Goal: Task Accomplishment & Management: Use online tool/utility

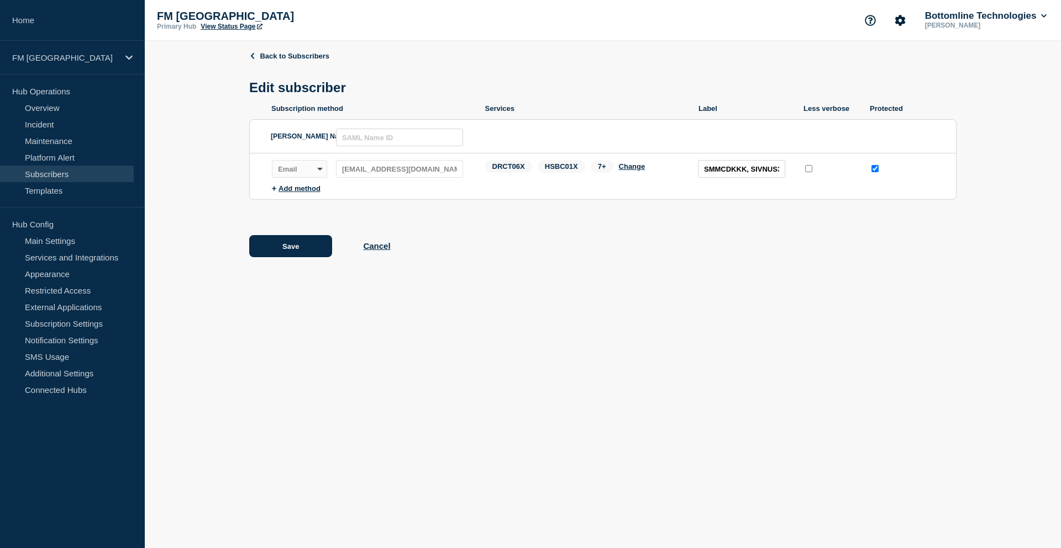
scroll to position [0, 101]
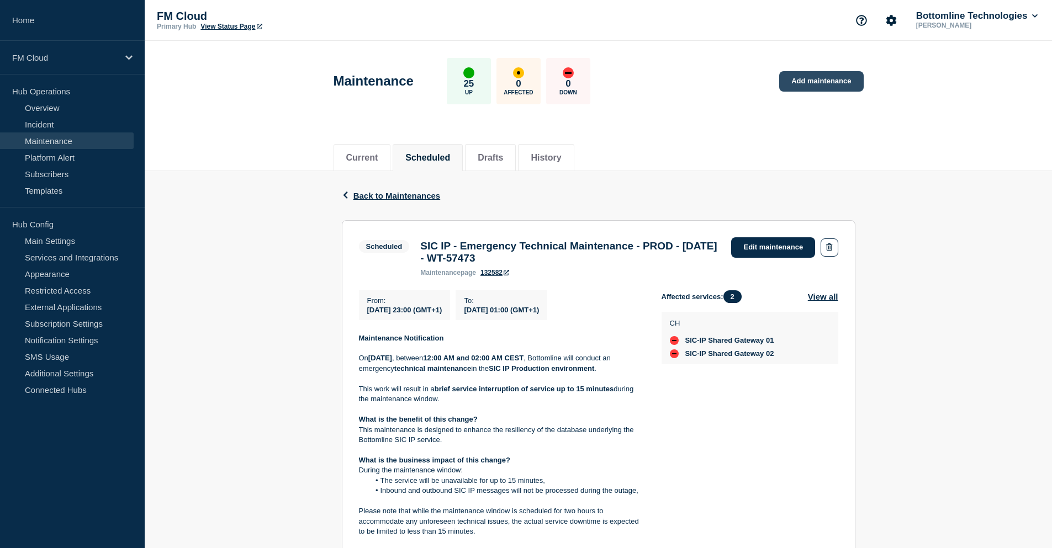
click at [819, 80] on link "Add maintenance" at bounding box center [821, 81] width 84 height 20
drag, startPoint x: 421, startPoint y: 249, endPoint x: 562, endPoint y: 263, distance: 141.6
click at [562, 263] on h3 "SIC IP - Emergency Technical Maintenance - PROD - [DATE] - WT-57473" at bounding box center [570, 252] width 300 height 24
copy h3 "SIC IP - Emergency Technical Maintenance - PROD - [DATE] - WT-57473"
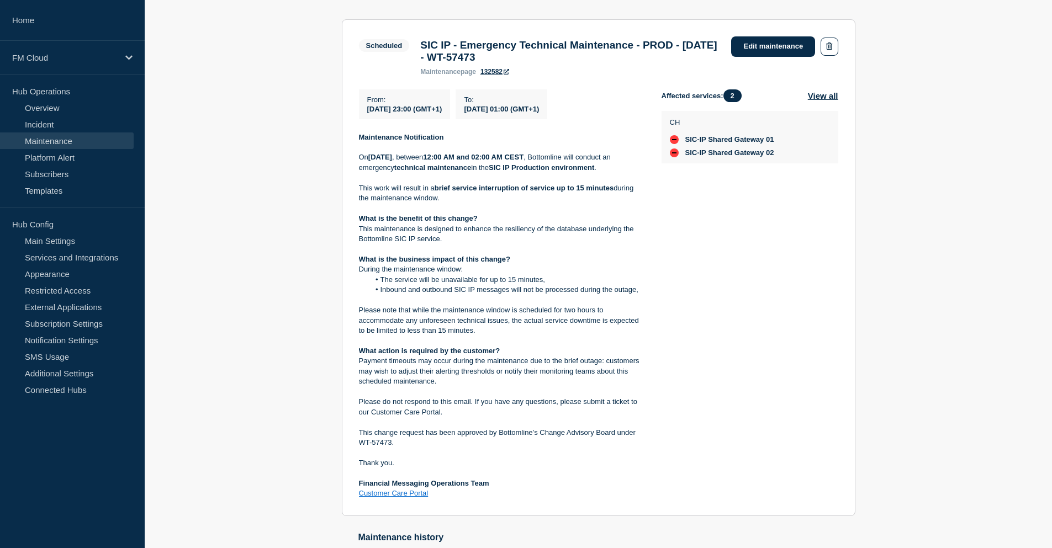
scroll to position [221, 0]
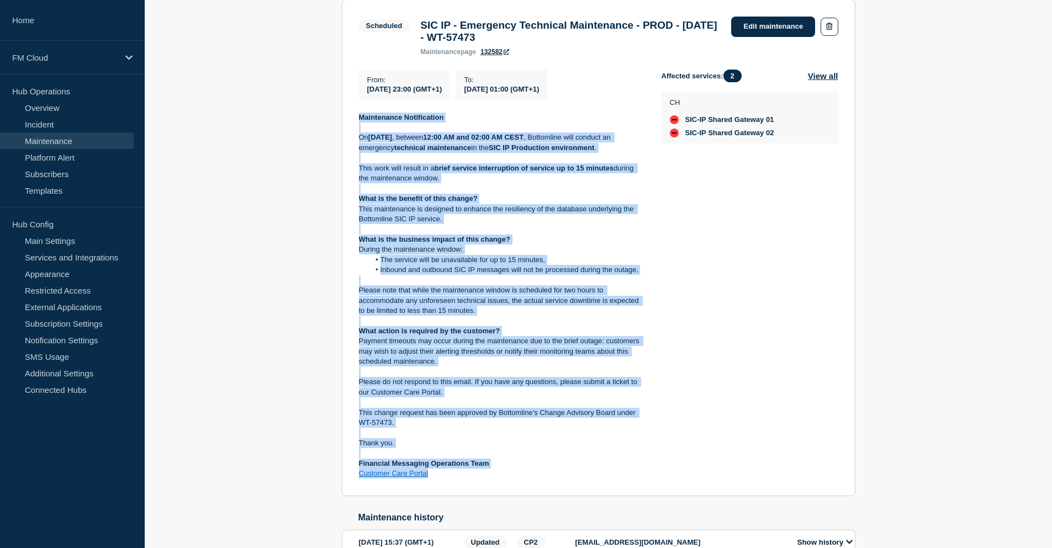
drag, startPoint x: 358, startPoint y: 123, endPoint x: 488, endPoint y: 477, distance: 377.4
click at [488, 477] on div "Maintenance Notification [DATE][DATE] , between 12:00 AM and 02:00 AM CEST , Bo…" at bounding box center [501, 296] width 285 height 367
copy div "Maintenance Notification On Sunday, 17 August 2025 , between 12:00 AM and 02:00…"
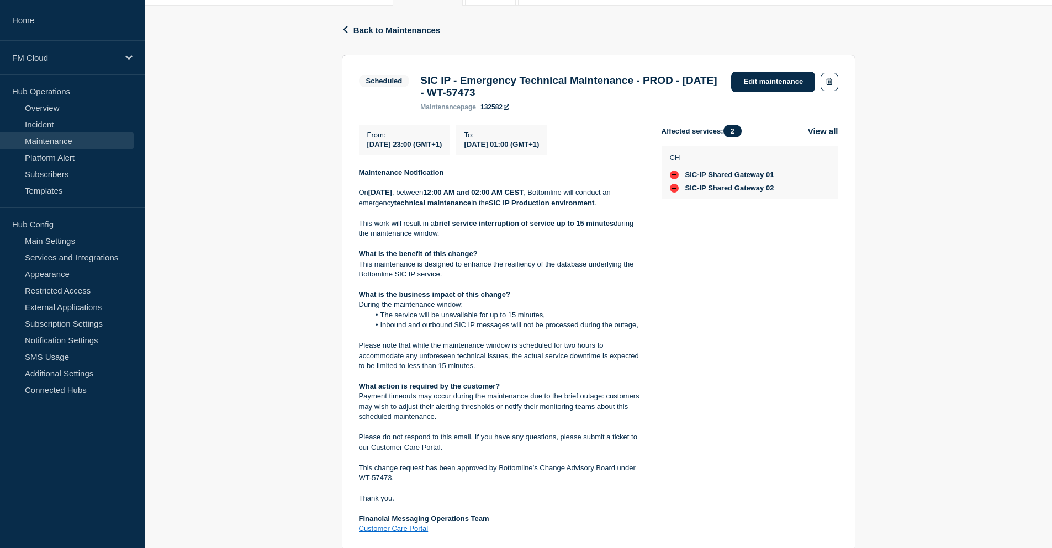
click at [707, 273] on div "Affected services: 2 View all CH SIC-IP Shared Gateway 01 SIC-IP Shared Gateway…" at bounding box center [750, 330] width 177 height 410
click at [342, 28] on icon "button" at bounding box center [345, 29] width 8 height 7
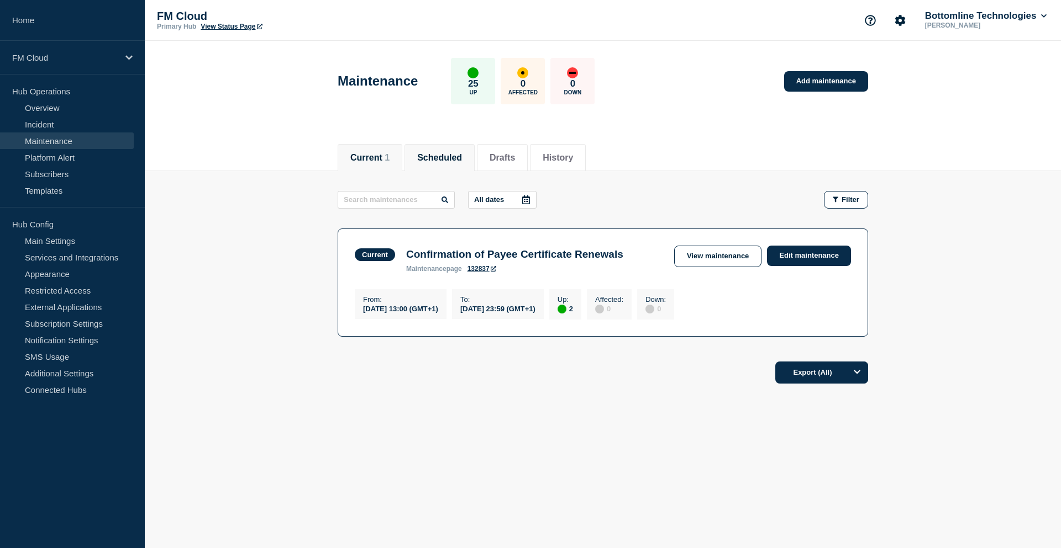
click at [450, 158] on button "Scheduled" at bounding box center [439, 158] width 45 height 10
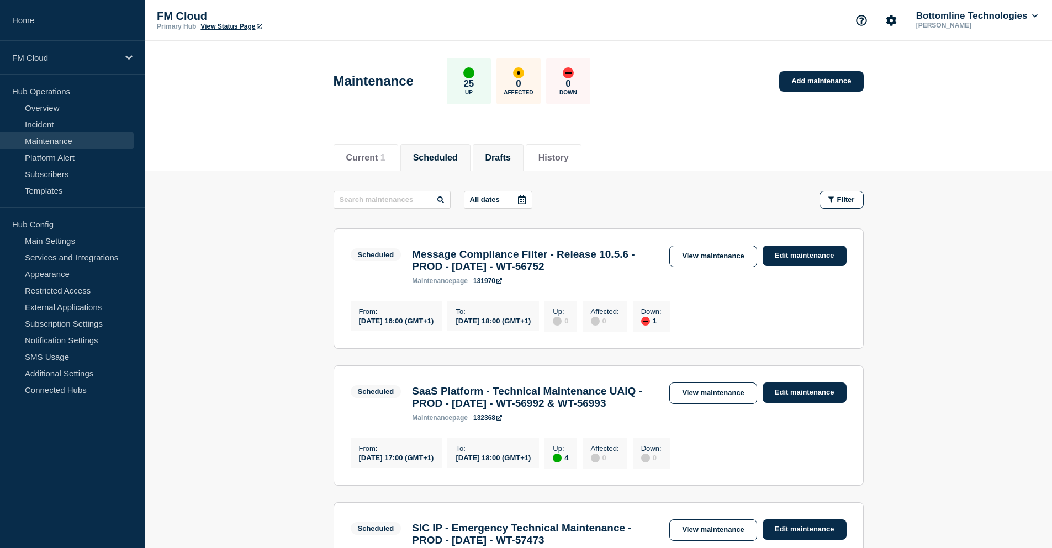
click at [511, 153] on button "Drafts" at bounding box center [498, 158] width 25 height 10
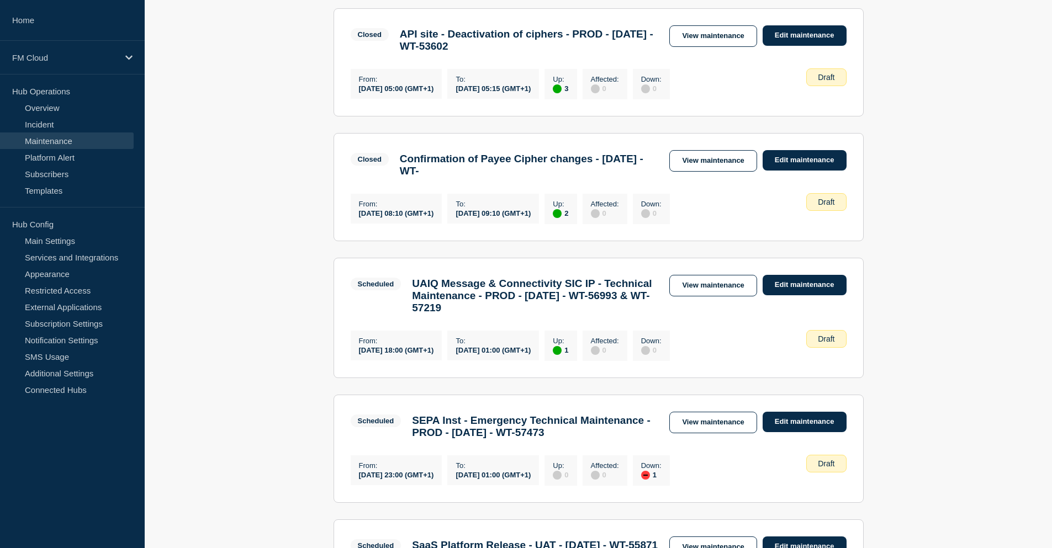
scroll to position [221, 0]
click at [719, 296] on link "View maintenance" at bounding box center [712, 286] width 87 height 22
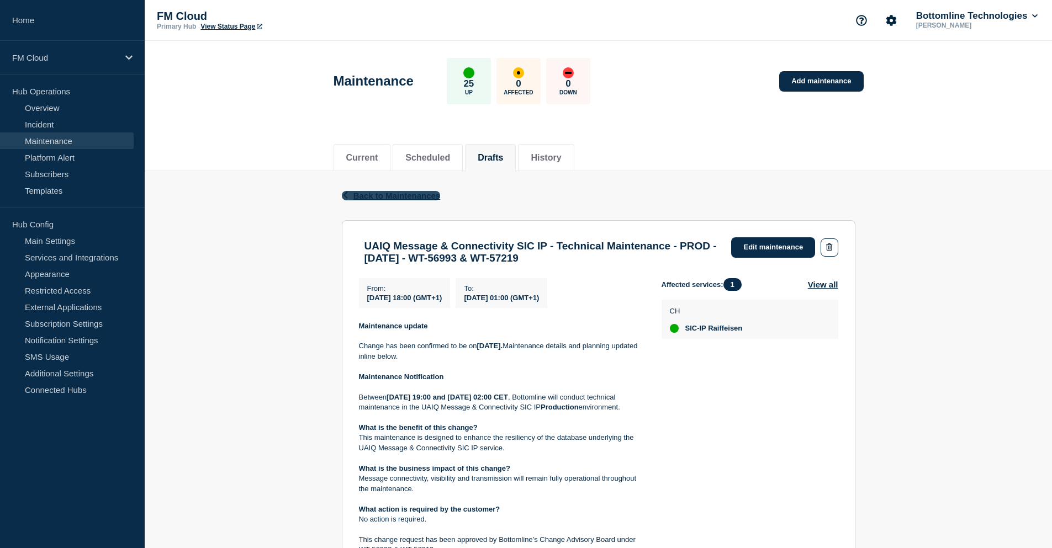
click at [380, 196] on span "Back to Maintenances" at bounding box center [397, 195] width 87 height 9
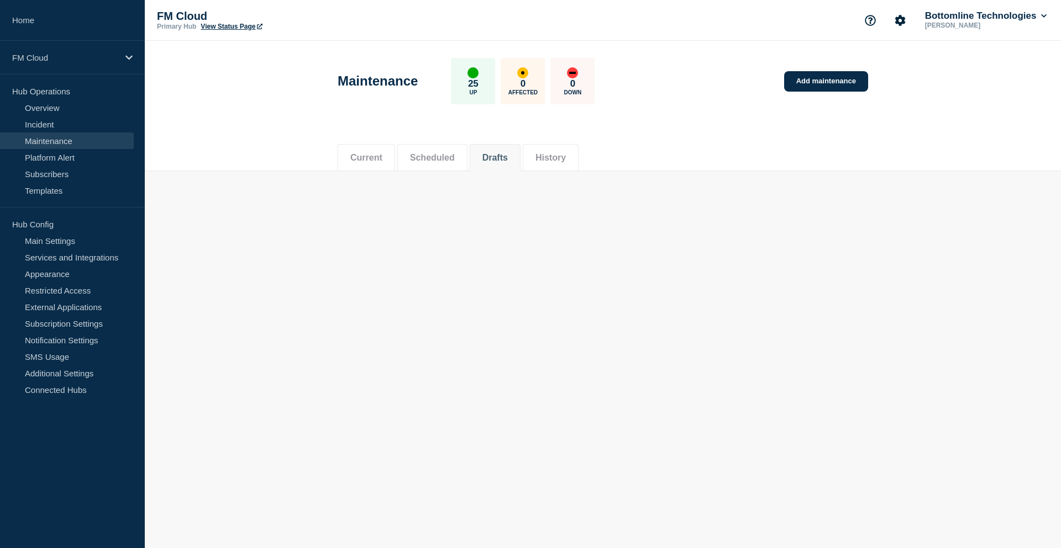
click at [426, 149] on li "Scheduled" at bounding box center [432, 157] width 70 height 27
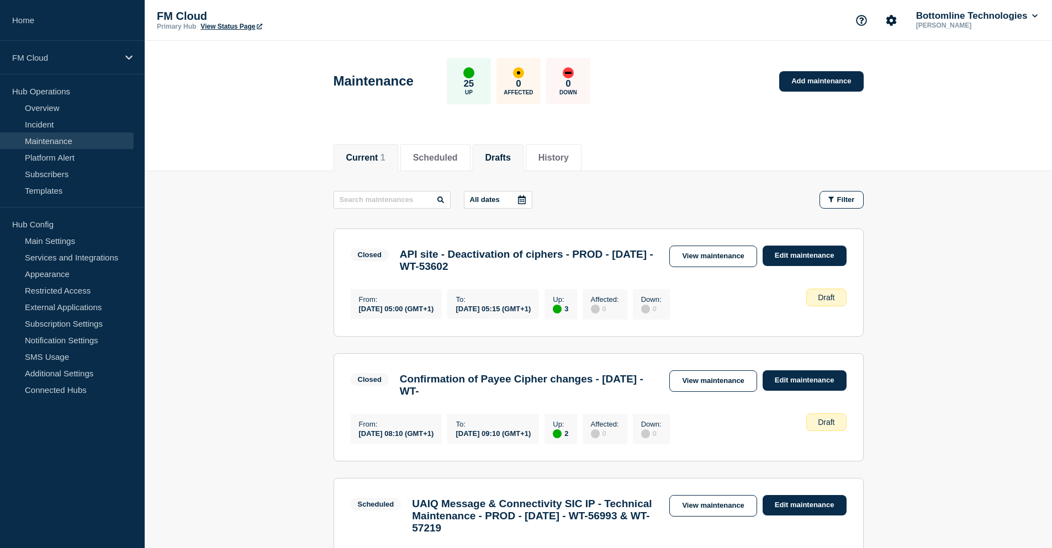
click at [372, 159] on button "Current 1" at bounding box center [365, 158] width 39 height 10
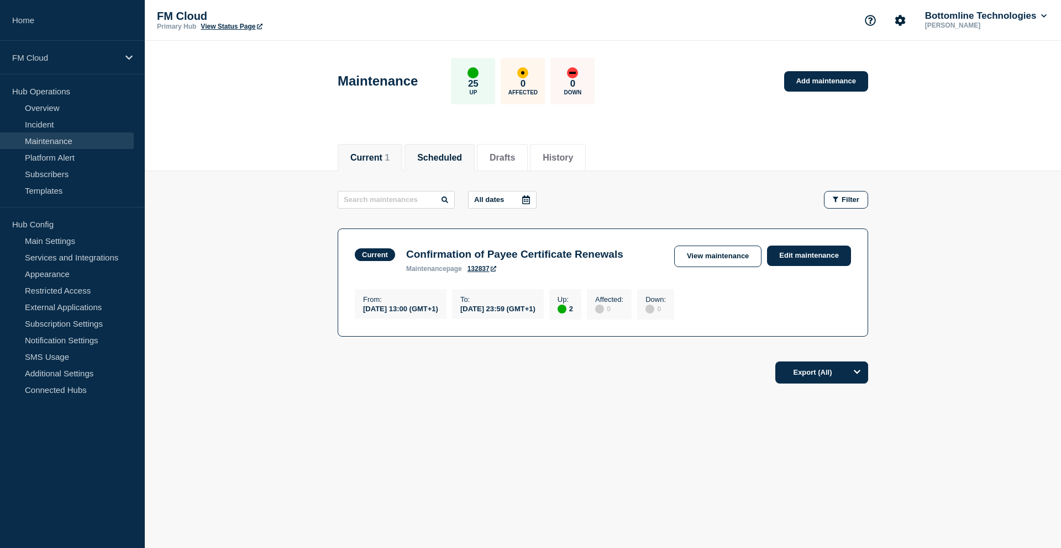
click at [462, 153] on button "Scheduled" at bounding box center [439, 158] width 45 height 10
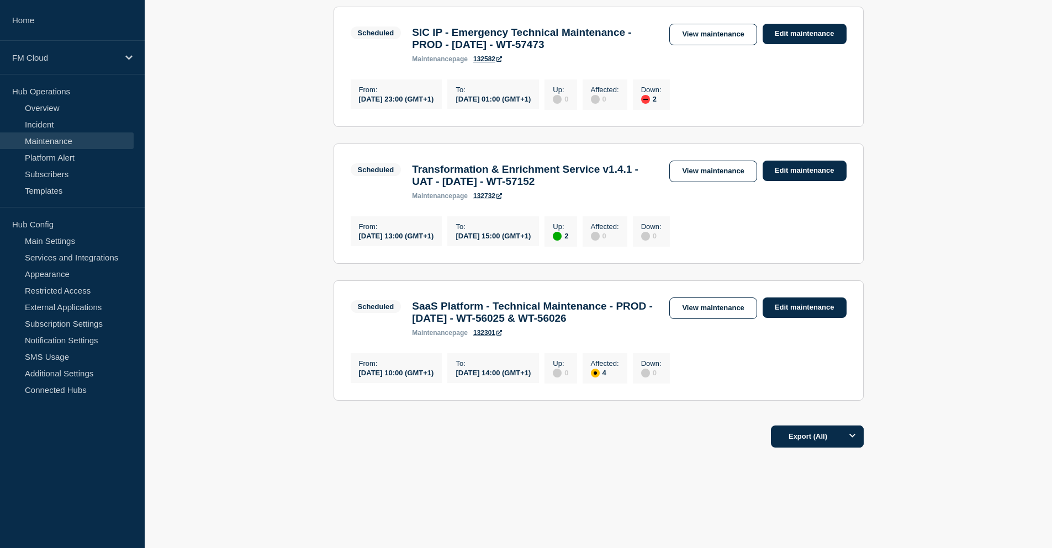
scroll to position [574, 0]
drag, startPoint x: 447, startPoint y: 316, endPoint x: 399, endPoint y: 283, distance: 58.4
click at [399, 298] on div "Scheduled SaaS Platform - Technical Maintenance - PROD - 14/AUG/2025 - WT-56025…" at bounding box center [508, 317] width 314 height 39
click at [711, 319] on link "View maintenance" at bounding box center [712, 309] width 87 height 22
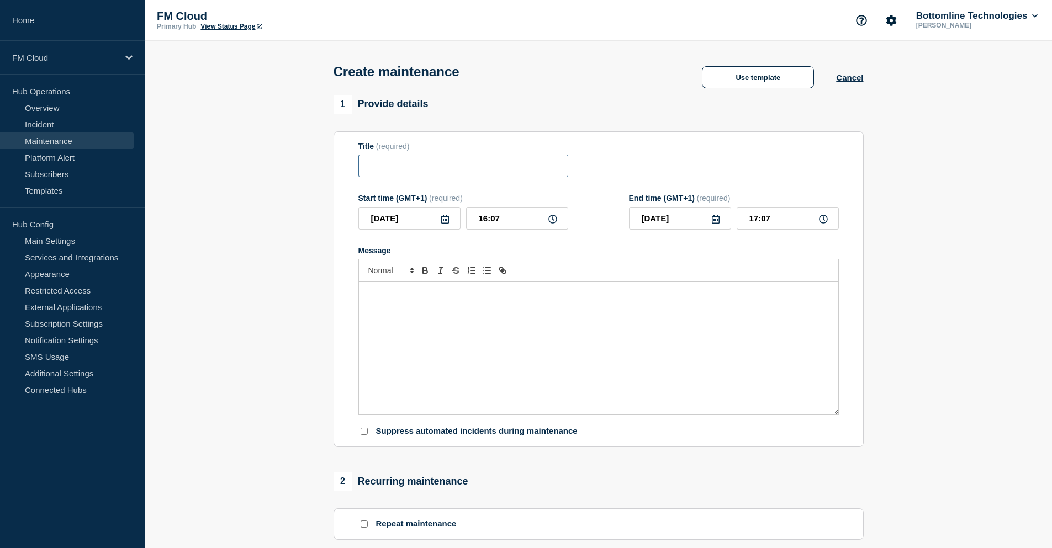
click at [405, 163] on input "Title" at bounding box center [463, 166] width 210 height 23
paste input "SIC IP - Emergency Technical Maintenance - PROD - [DATE] - WT-57473"
drag, startPoint x: 414, startPoint y: 168, endPoint x: 342, endPoint y: 168, distance: 71.8
click at [342, 168] on section "Title (required) SIC IP - Emergency Technical Maintenance - PROD - [DATE] - WT-…" at bounding box center [599, 289] width 530 height 316
click at [400, 166] on input "SIC IP - Emergency Technical Maintenance - PROD - [DATE] - WT-57473" at bounding box center [463, 166] width 210 height 23
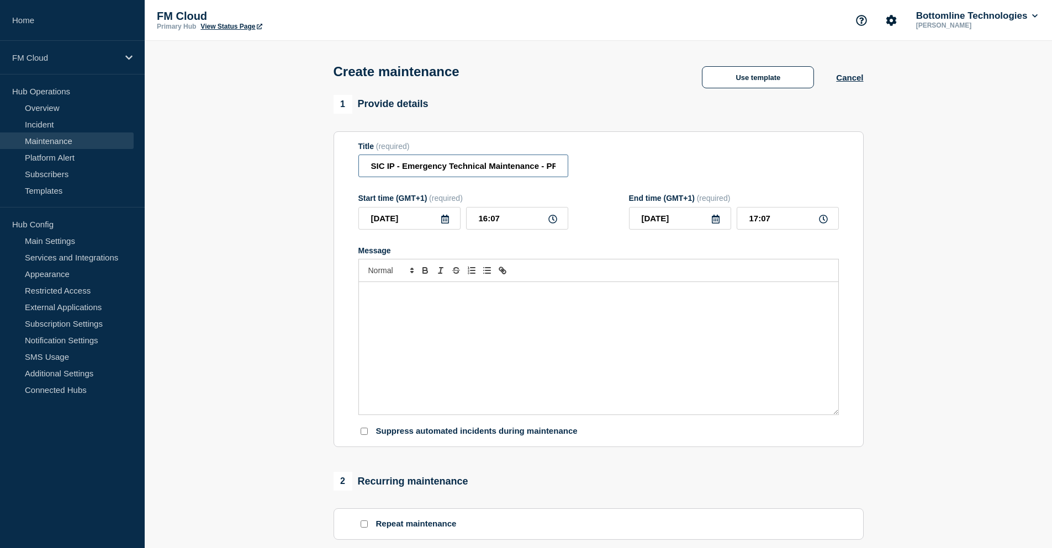
drag, startPoint x: 383, startPoint y: 168, endPoint x: 376, endPoint y: 168, distance: 7.2
click at [376, 168] on input "SIC IP - Emergency Technical Maintenance - PROD - [DATE] - WT-57473" at bounding box center [463, 166] width 210 height 23
type input "SEPA Inst - Emergency Technical Maintenance - PROD - [DATE] - WT-57473"
click at [442, 219] on icon at bounding box center [445, 219] width 8 height 9
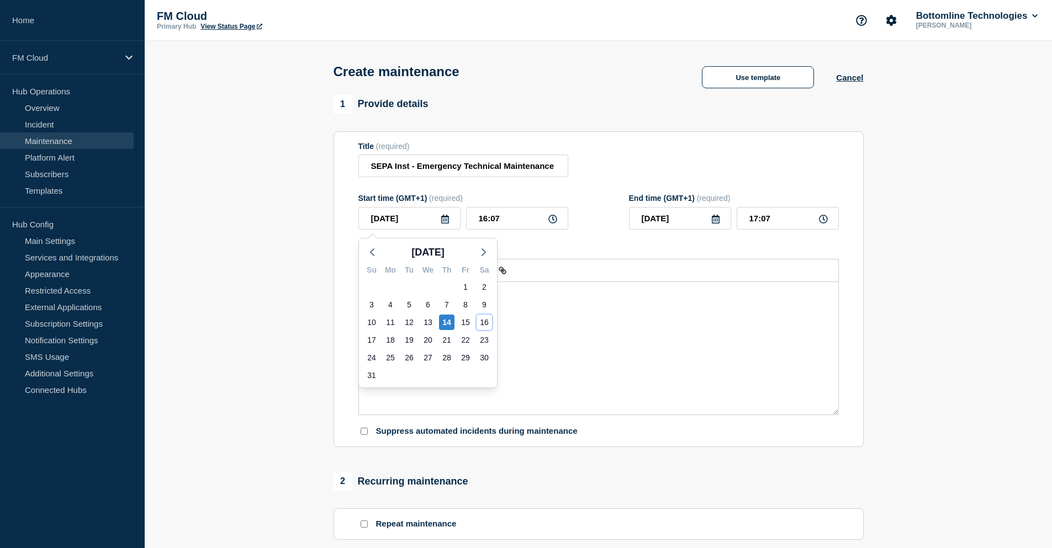
click at [479, 320] on div "16" at bounding box center [484, 322] width 15 height 15
type input "2025-08-16"
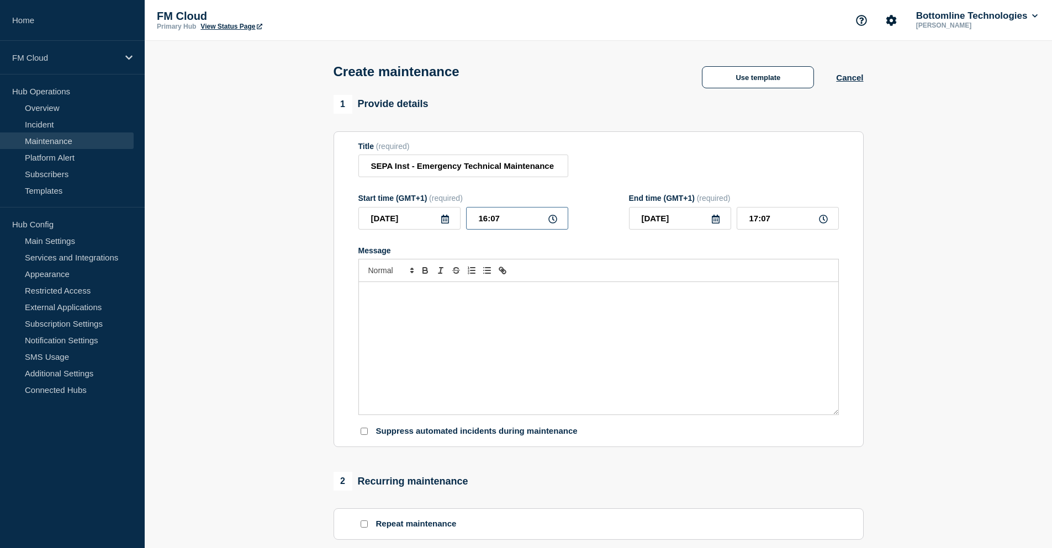
drag, startPoint x: 504, startPoint y: 218, endPoint x: 474, endPoint y: 218, distance: 29.3
click at [474, 218] on input "16:07" at bounding box center [517, 218] width 102 height 23
type input "23:00"
type input "2025-08-17"
drag, startPoint x: 775, startPoint y: 220, endPoint x: 714, endPoint y: 219, distance: 61.3
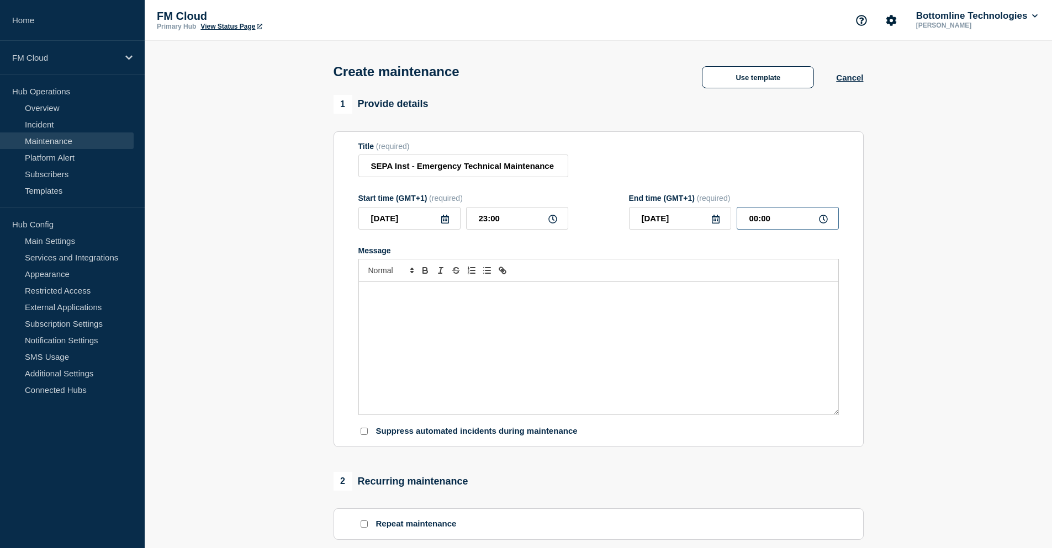
click at [714, 219] on div "2025-08-17 00:00" at bounding box center [734, 218] width 210 height 23
type input "01:00"
click at [521, 330] on div "Message" at bounding box center [598, 348] width 479 height 133
click at [482, 286] on div "Message" at bounding box center [598, 348] width 479 height 133
click at [482, 316] on div "Message" at bounding box center [598, 348] width 479 height 133
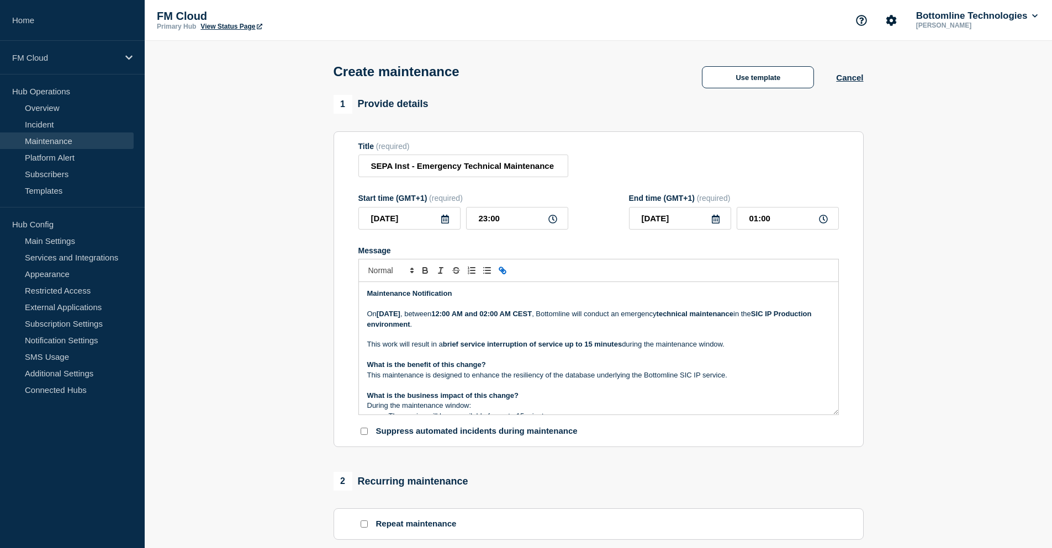
scroll to position [178, 0]
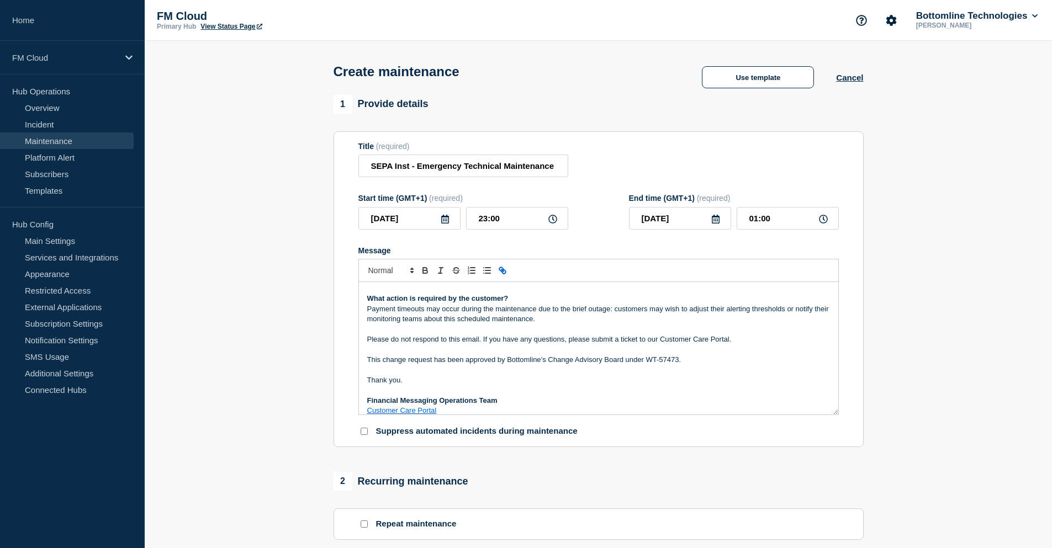
click at [604, 393] on p "Message" at bounding box center [598, 391] width 463 height 10
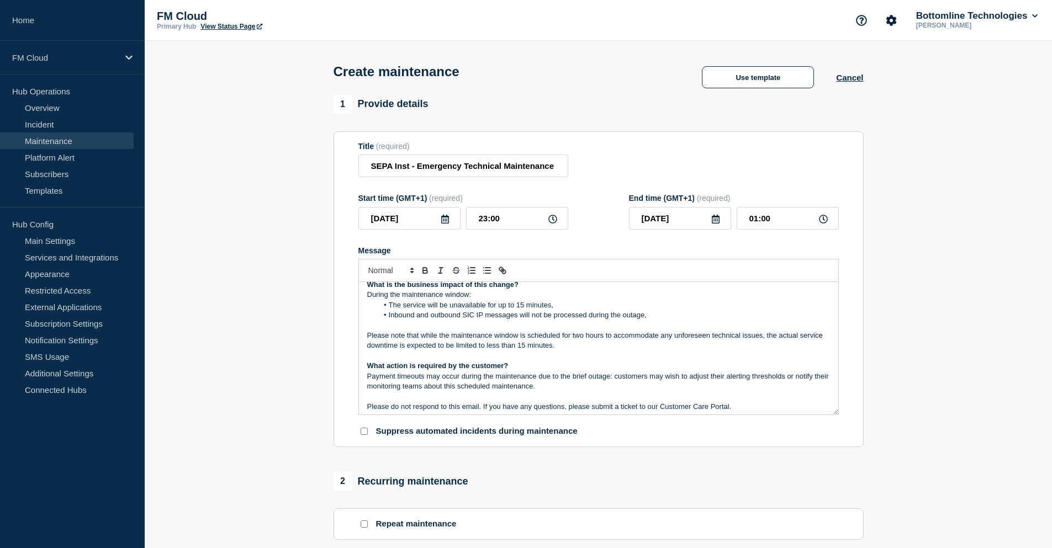
scroll to position [0, 0]
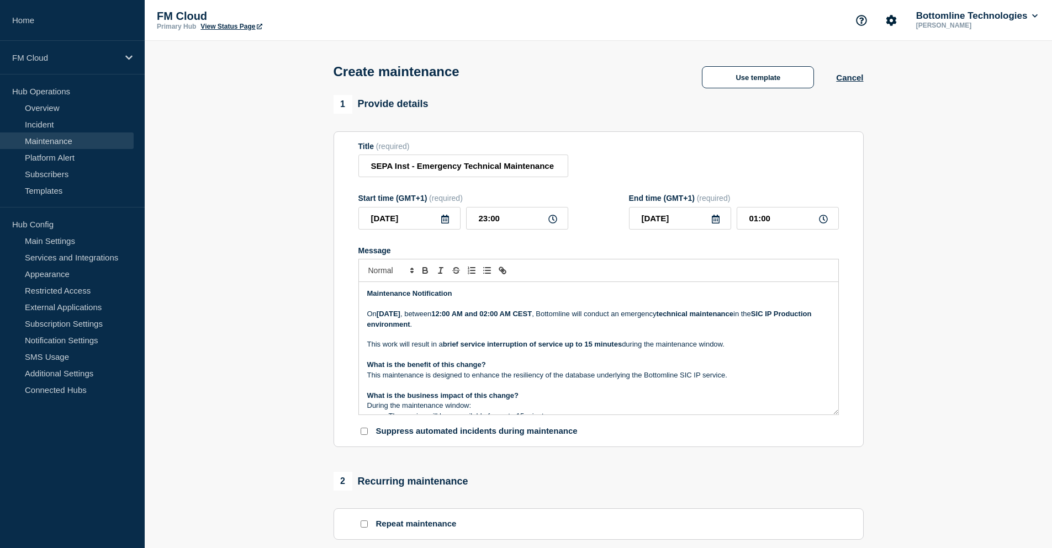
click at [509, 326] on p "On Sunday, 17 August 2025 , between 12:00 AM and 02:00 AM CEST , Bottomline wil…" at bounding box center [598, 319] width 463 height 20
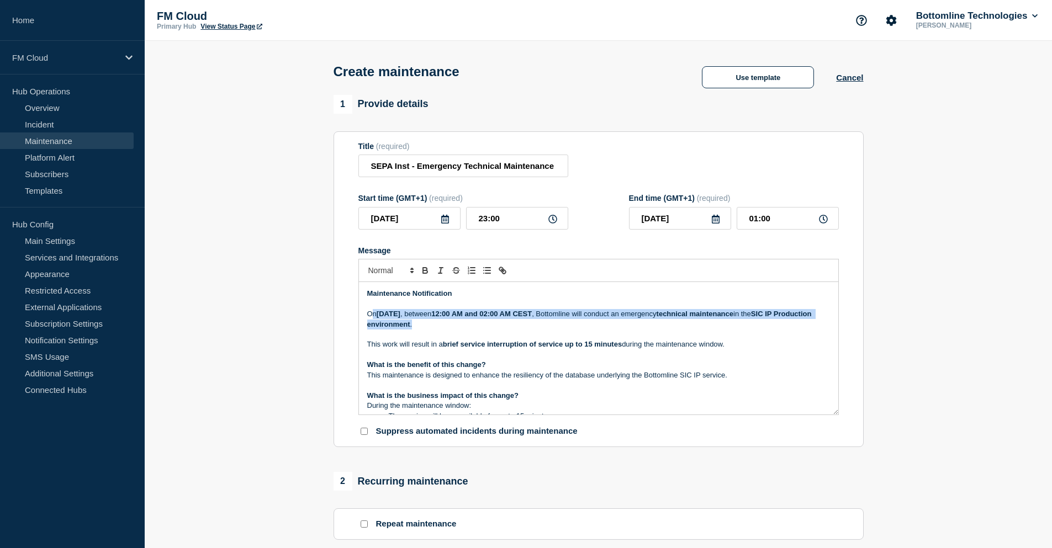
drag, startPoint x: 374, startPoint y: 315, endPoint x: 597, endPoint y: 328, distance: 222.4
click at [597, 328] on p "On Sunday, 17 August 2025 , between 12:00 AM and 02:00 AM CEST , Bottomline wil…" at bounding box center [598, 319] width 463 height 20
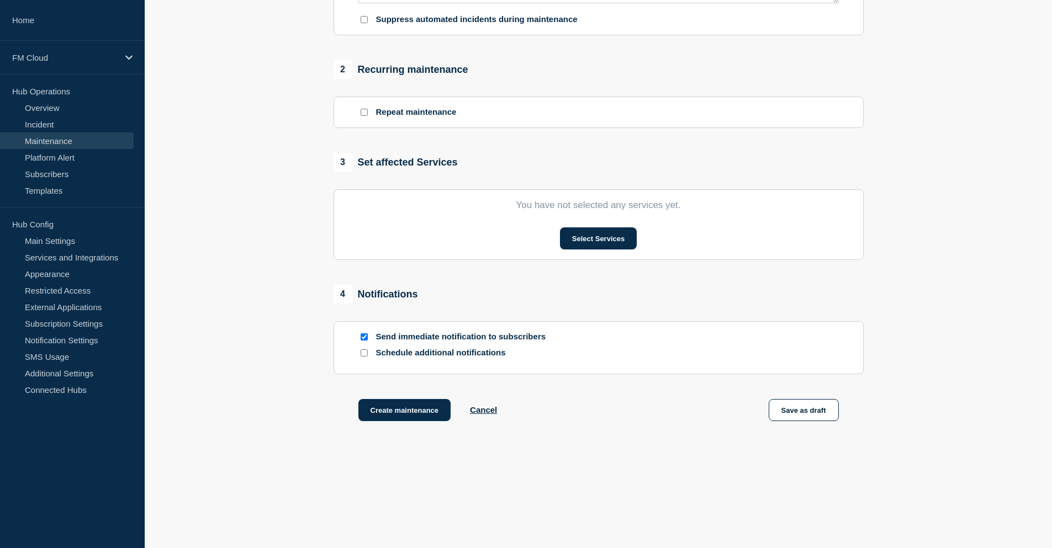
scroll to position [415, 0]
click at [605, 233] on button "Select Services" at bounding box center [598, 239] width 77 height 22
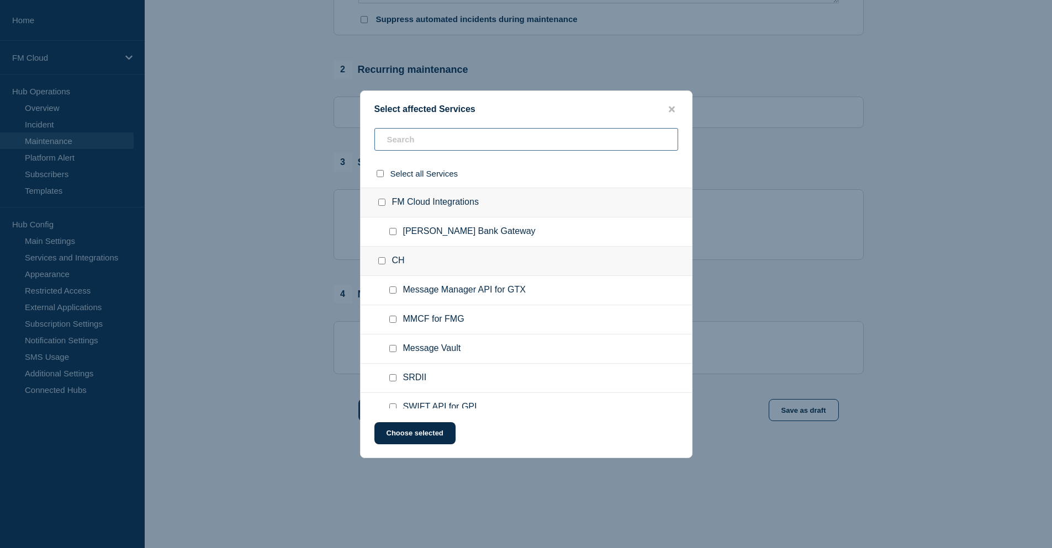
click at [410, 138] on input "text" at bounding box center [526, 139] width 304 height 23
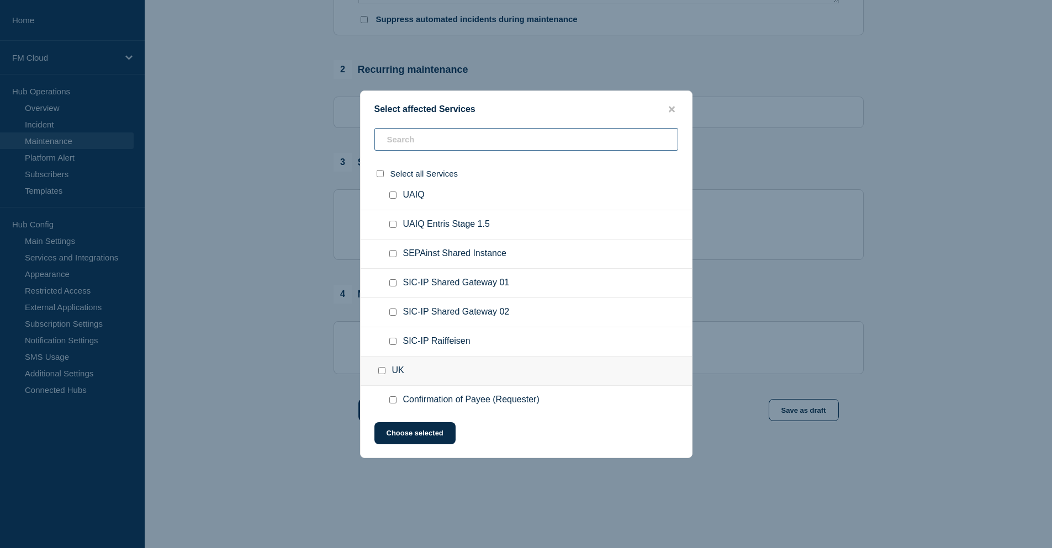
scroll to position [268, 0]
click at [392, 258] on input "SEPAinst Shared Instance checkbox" at bounding box center [392, 256] width 7 height 7
checkbox input "true"
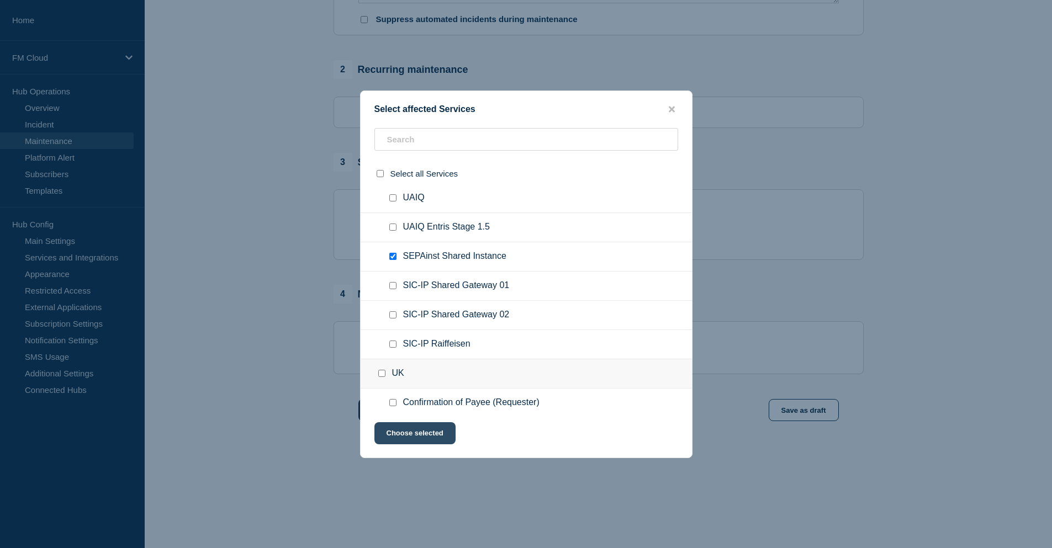
click at [425, 435] on button "Choose selected" at bounding box center [414, 434] width 81 height 22
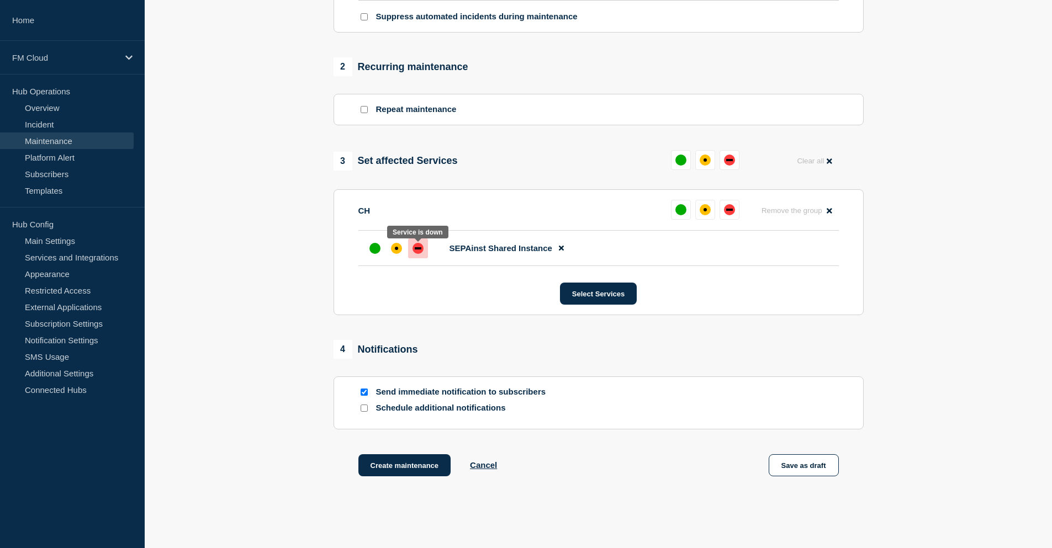
click at [419, 250] on div "down" at bounding box center [418, 248] width 7 height 2
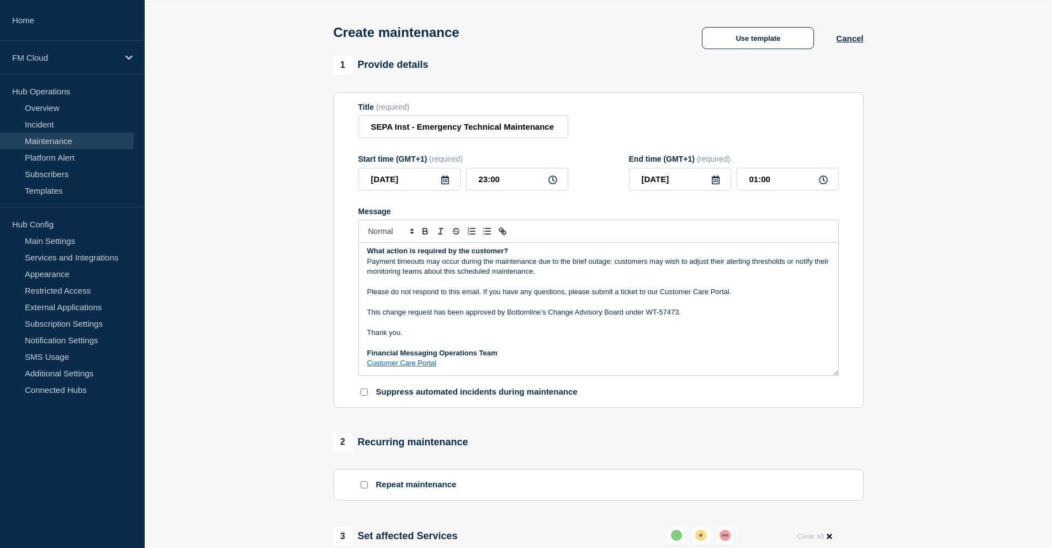
scroll to position [28, 0]
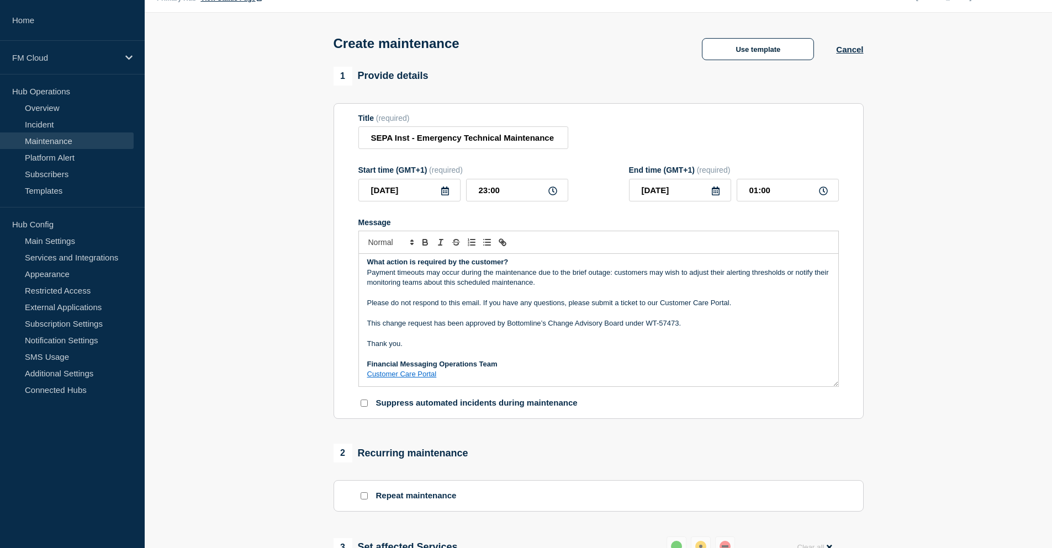
click at [639, 307] on p "Please do not respond to this email. If you have any questions, please submit a…" at bounding box center [598, 303] width 463 height 10
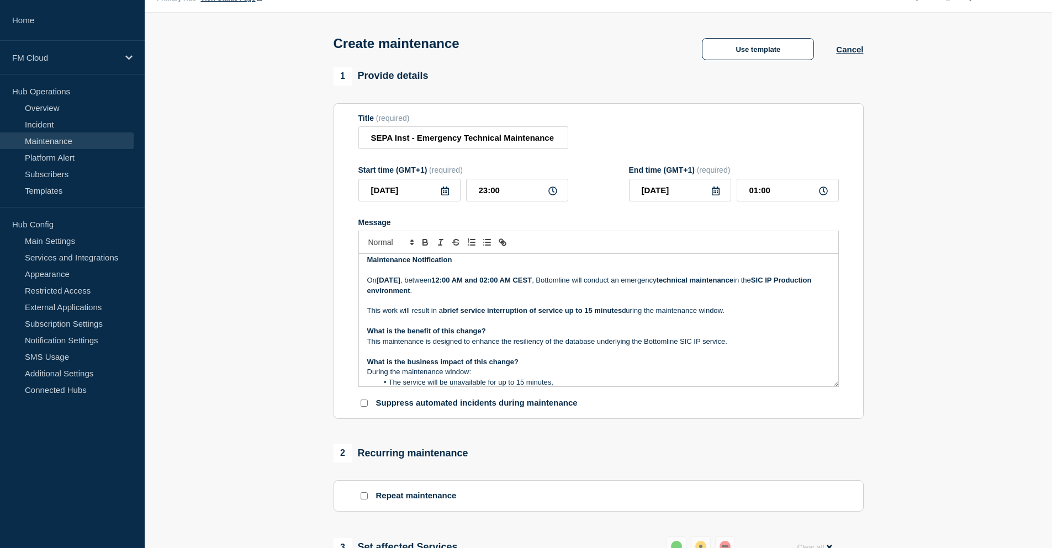
scroll to position [0, 0]
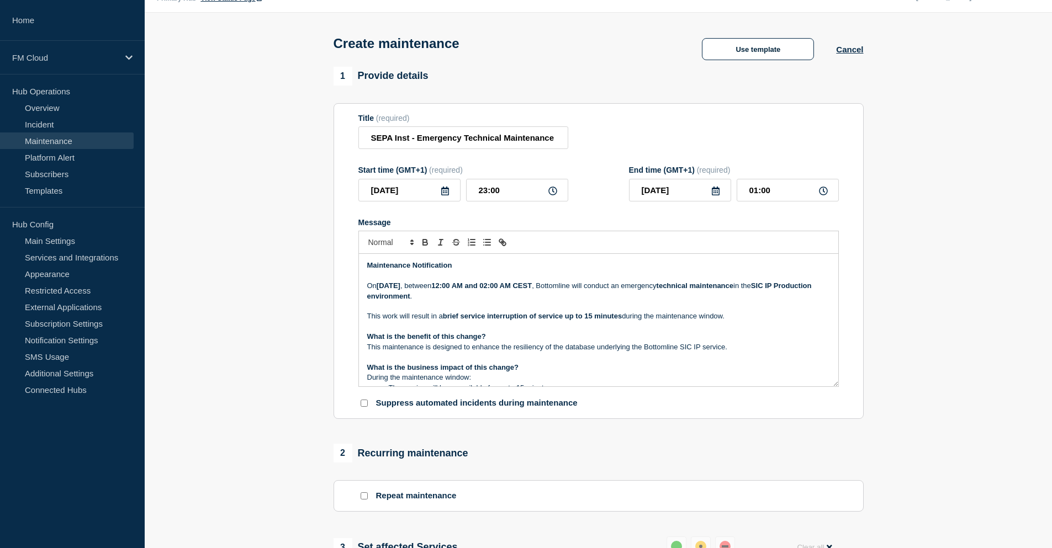
click at [398, 299] on strong "SIC IP Production environment" at bounding box center [590, 291] width 447 height 18
click at [510, 328] on p "Message" at bounding box center [598, 327] width 463 height 10
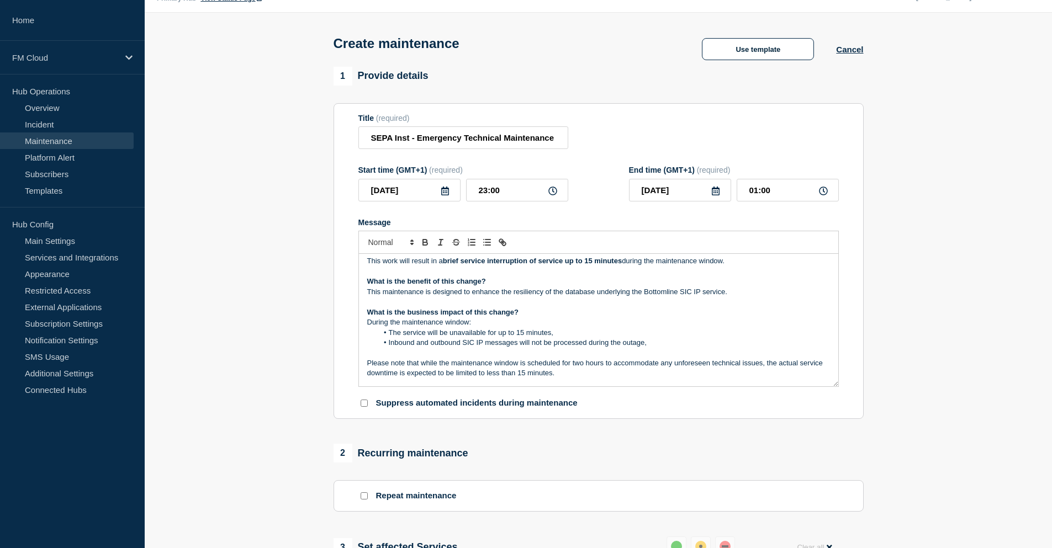
click at [700, 292] on p "This maintenance is designed to enhance the resiliency of the database underlyi…" at bounding box center [598, 292] width 463 height 10
drag, startPoint x: 483, startPoint y: 345, endPoint x: 467, endPoint y: 346, distance: 16.1
click at [467, 346] on li "Inbound and outbound SIC IP messages will not be processed during the outage," at bounding box center [604, 343] width 452 height 10
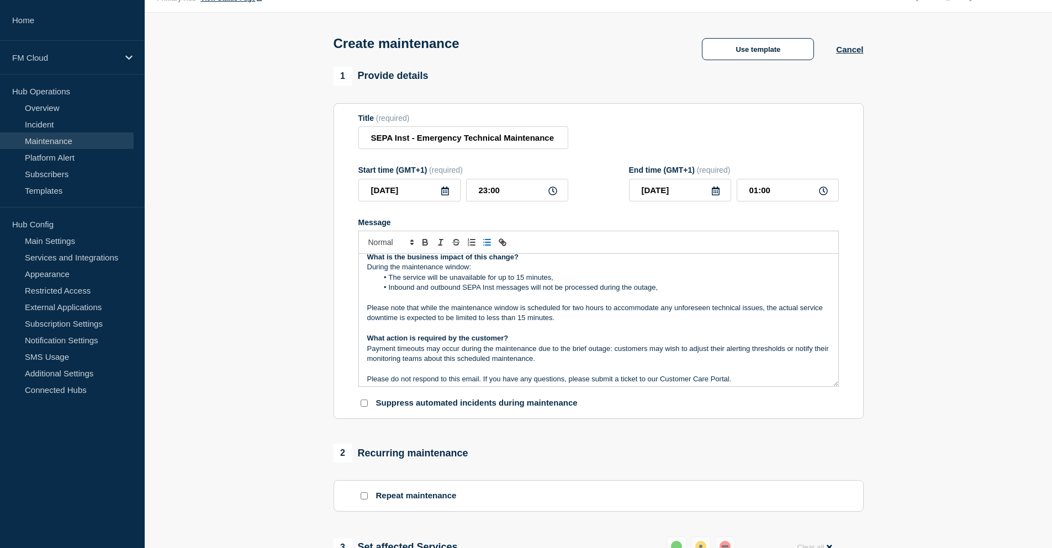
scroll to position [166, 0]
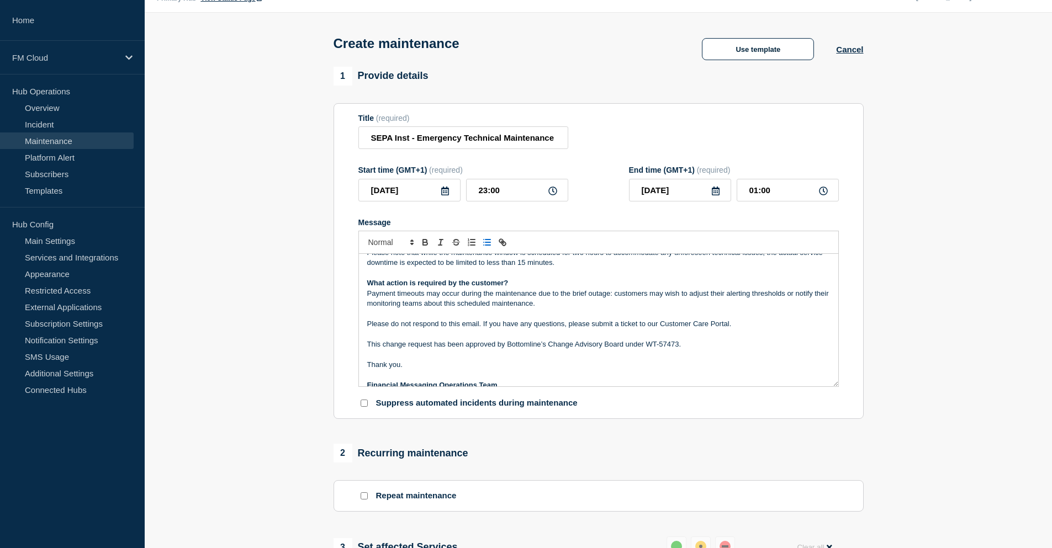
click at [620, 312] on p "Message" at bounding box center [598, 314] width 463 height 10
click at [607, 304] on p "Payment timeouts may occur during the maintenance due to the brief outage: cust…" at bounding box center [598, 299] width 463 height 20
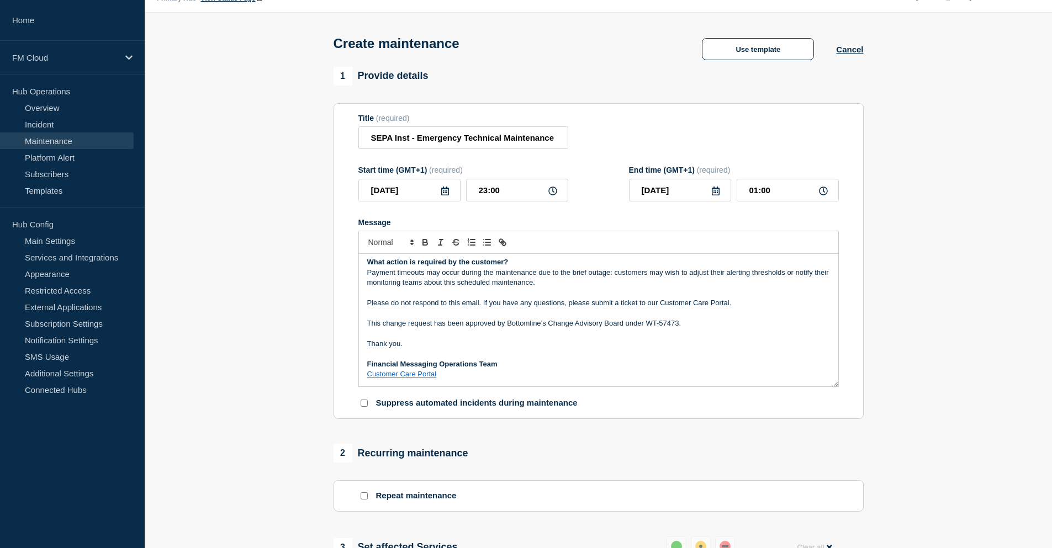
click at [416, 377] on link "Customer Care Portal" at bounding box center [402, 374] width 70 height 8
click at [570, 329] on p "This change request has been approved by Bottomline’s Change Advisory Board und…" at bounding box center [598, 324] width 463 height 10
click at [598, 315] on p "Message" at bounding box center [598, 314] width 463 height 10
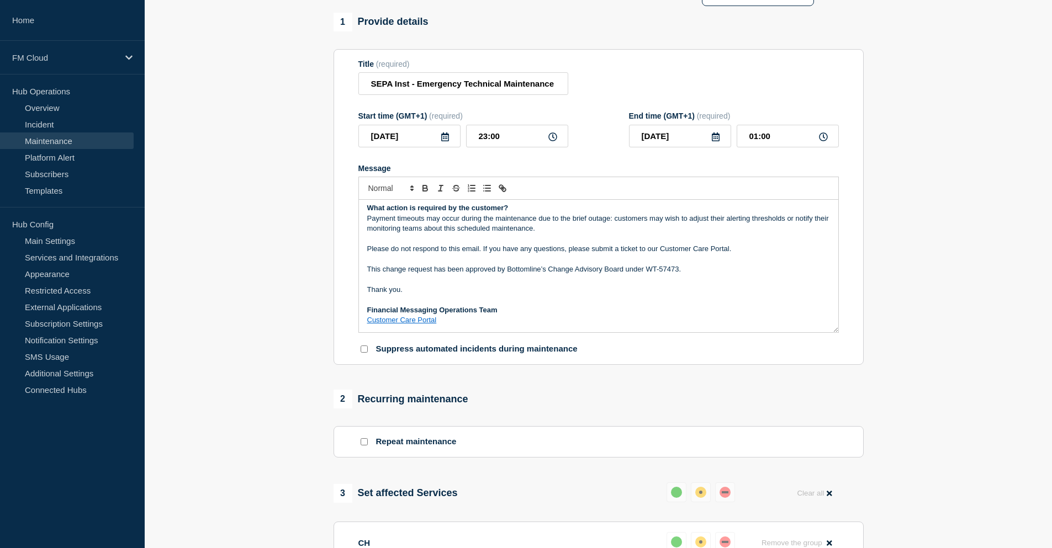
scroll to position [28, 0]
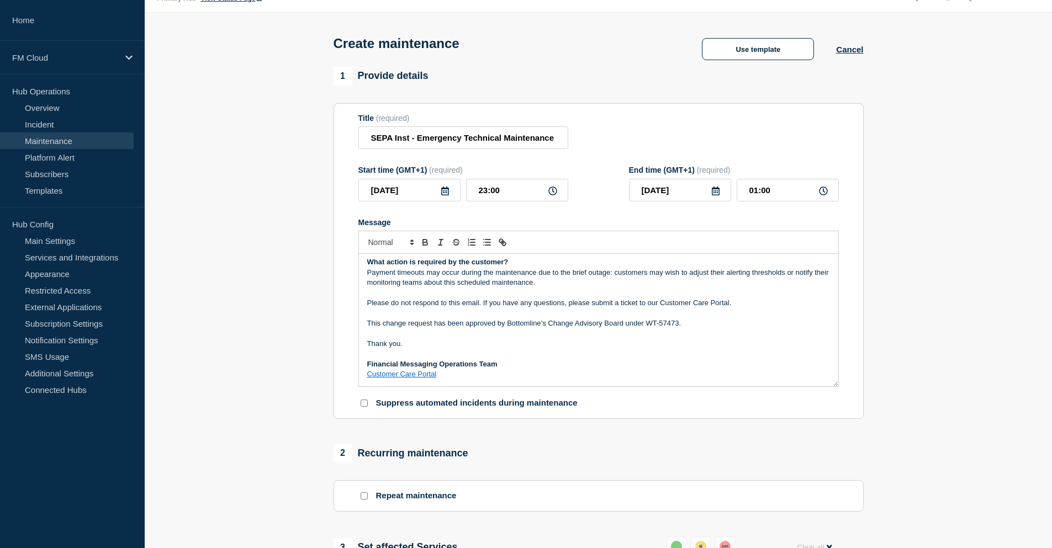
drag, startPoint x: 586, startPoint y: 328, endPoint x: 604, endPoint y: 335, distance: 19.4
click at [586, 328] on p "This change request has been approved by Bottomline’s Change Advisory Board und…" at bounding box center [598, 324] width 463 height 10
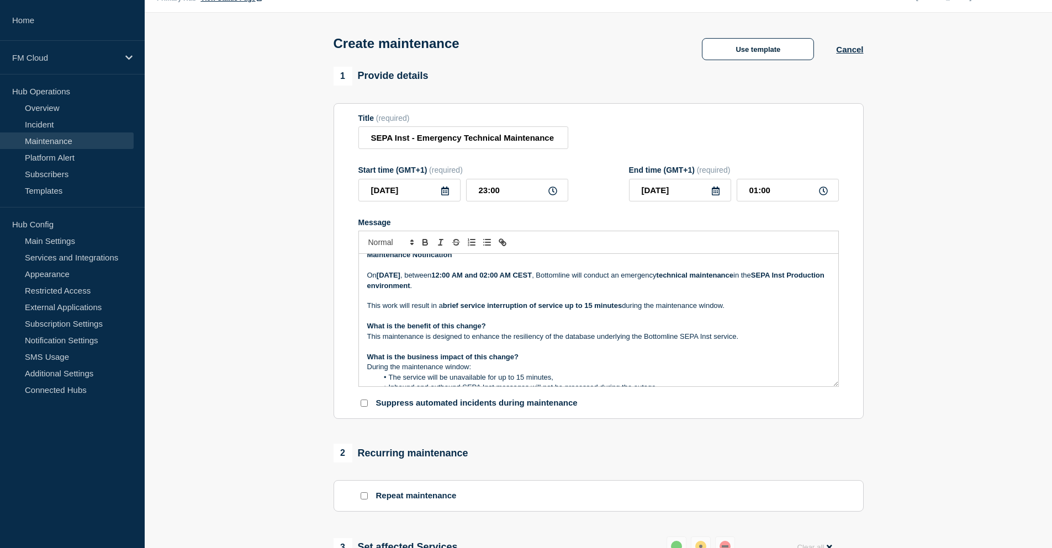
scroll to position [0, 0]
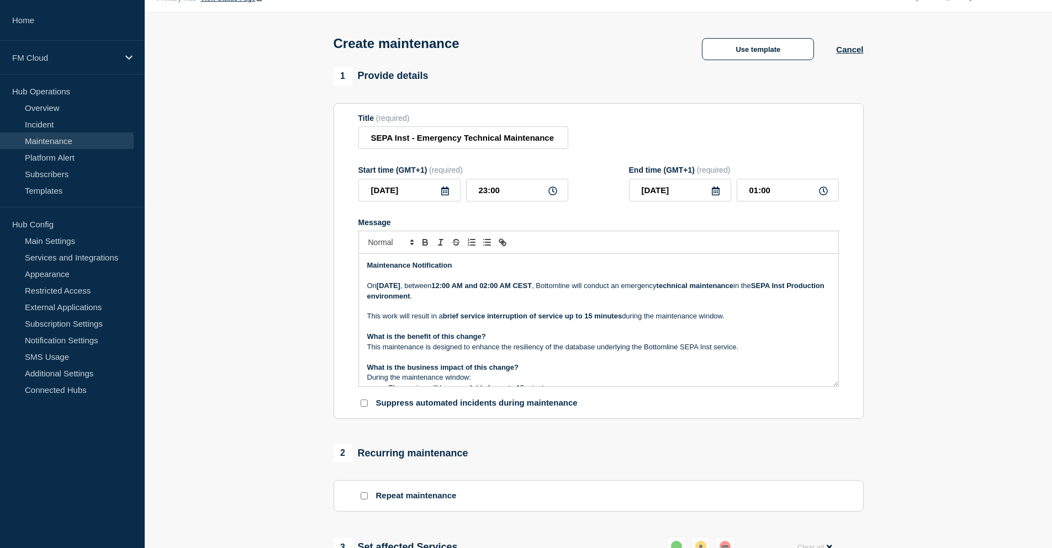
click at [530, 296] on p "On Sunday, 17 August 2025 , between 12:00 AM and 02:00 AM CEST , Bottomline wil…" at bounding box center [598, 291] width 463 height 20
click at [529, 296] on p "On Sunday, 17 August 2025 , between 12:00 AM and 02:00 AM CEST , Bottomline wil…" at bounding box center [598, 291] width 463 height 20
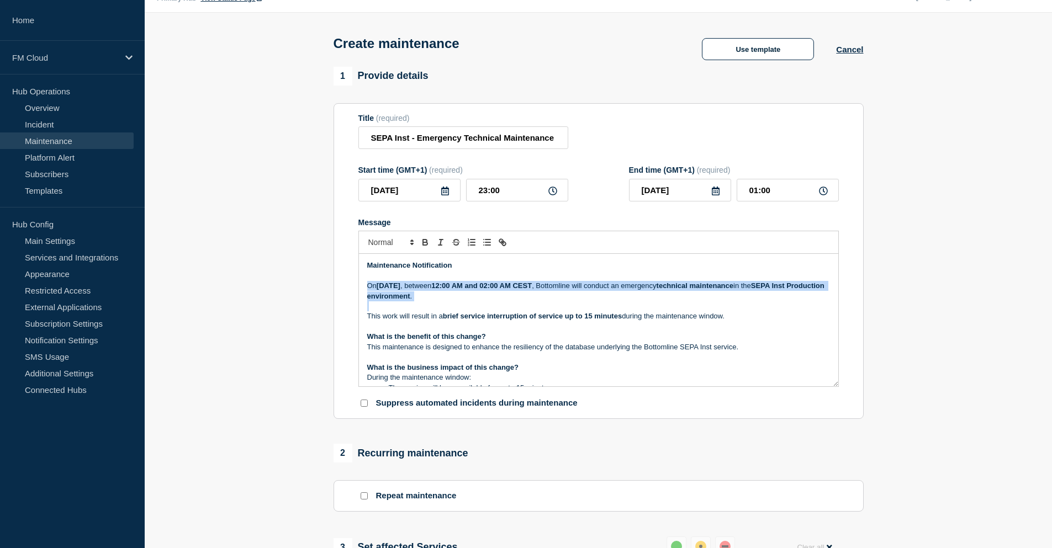
drag, startPoint x: 529, startPoint y: 296, endPoint x: 368, endPoint y: 291, distance: 161.4
click at [368, 291] on p "On Sunday, 17 August 2025 , between 12:00 AM and 02:00 AM CEST , Bottomline wil…" at bounding box center [598, 291] width 463 height 20
click at [368, 287] on p "On Sunday, 17 August 2025 , between 12:00 AM and 02:00 AM CEST , Bottomline wil…" at bounding box center [598, 291] width 463 height 20
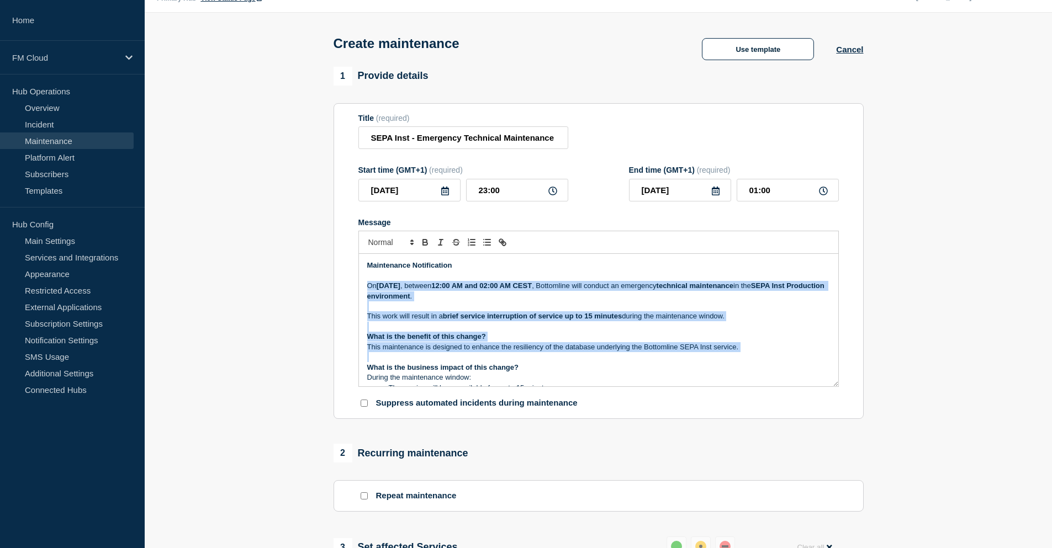
drag, startPoint x: 367, startPoint y: 286, endPoint x: 771, endPoint y: 361, distance: 410.0
click at [771, 361] on div "Maintenance Notification On Sunday, 17 August 2025 , between 12:00 AM and 02:00…" at bounding box center [598, 320] width 479 height 133
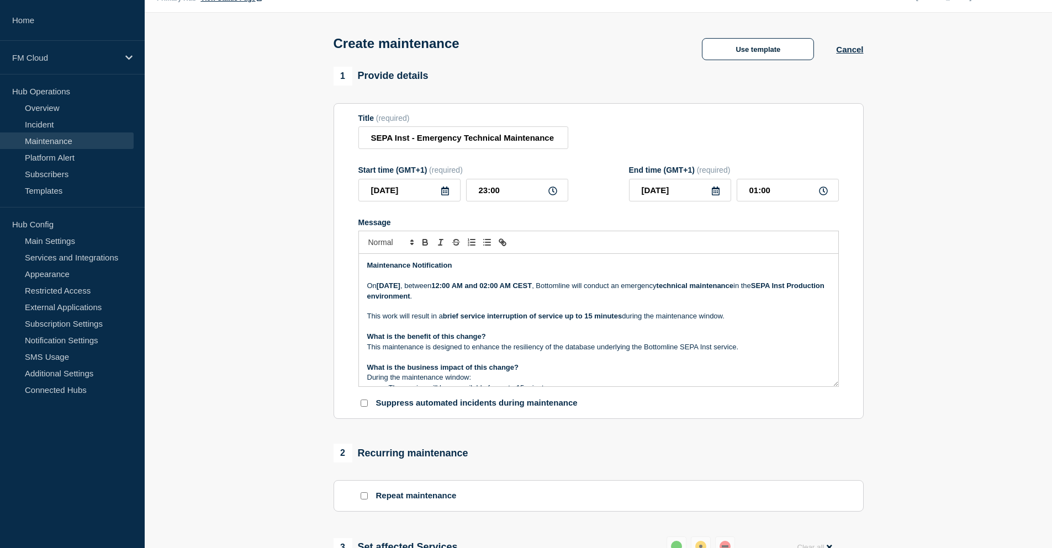
click at [693, 369] on p "What is the business impact of this change?" at bounding box center [598, 368] width 463 height 10
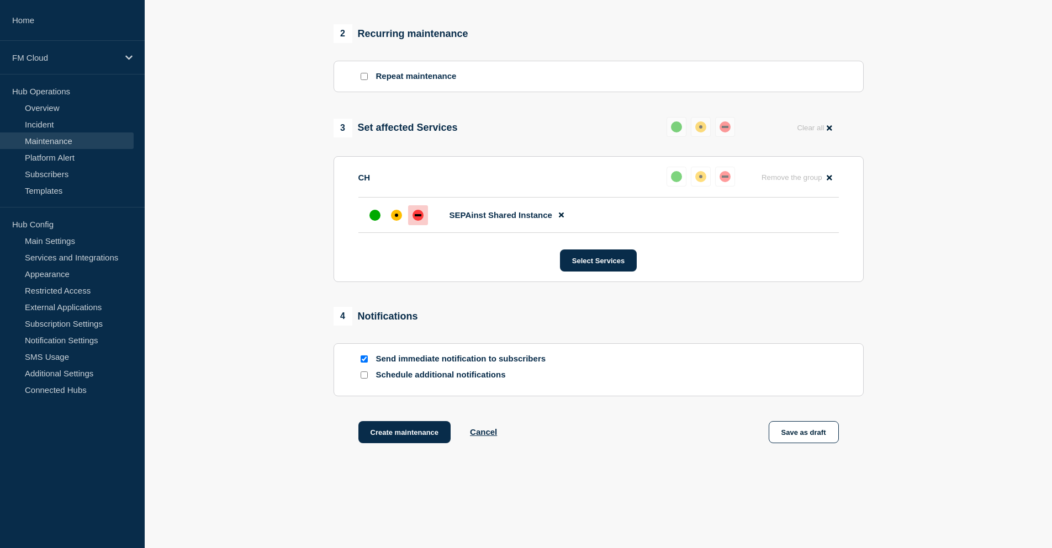
scroll to position [470, 0]
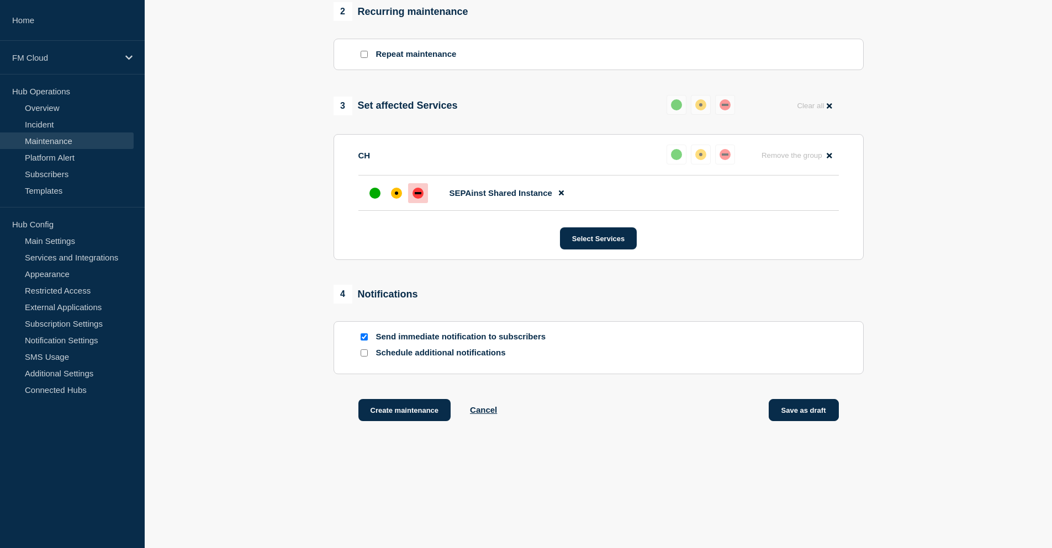
click at [820, 411] on button "Save as draft" at bounding box center [804, 410] width 70 height 22
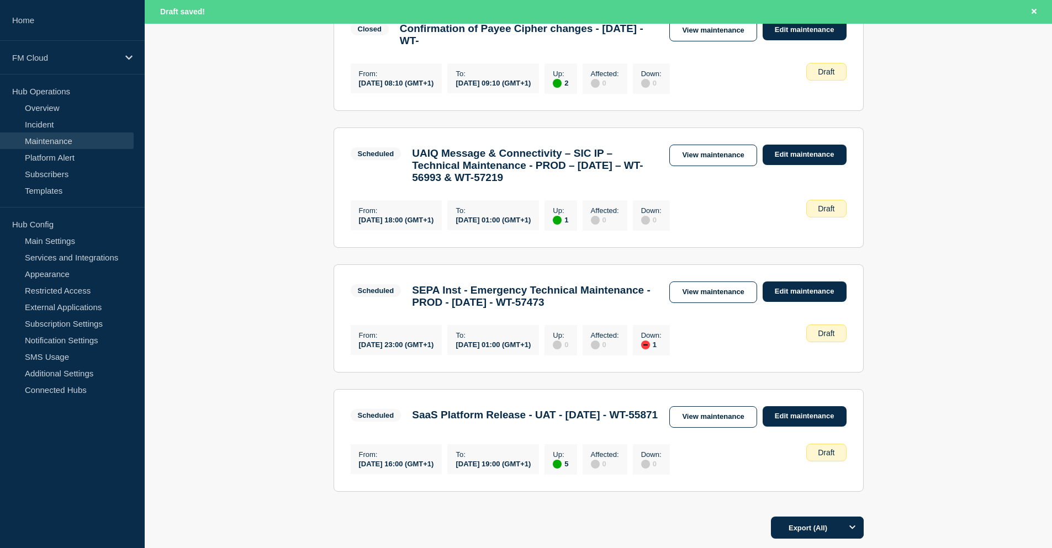
scroll to position [387, 0]
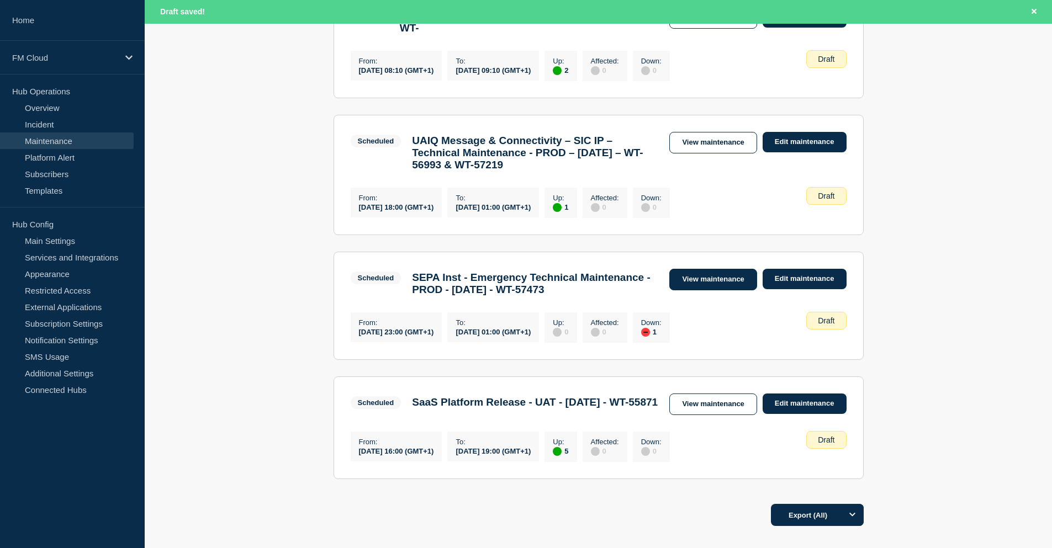
click at [708, 291] on link "View maintenance" at bounding box center [712, 280] width 87 height 22
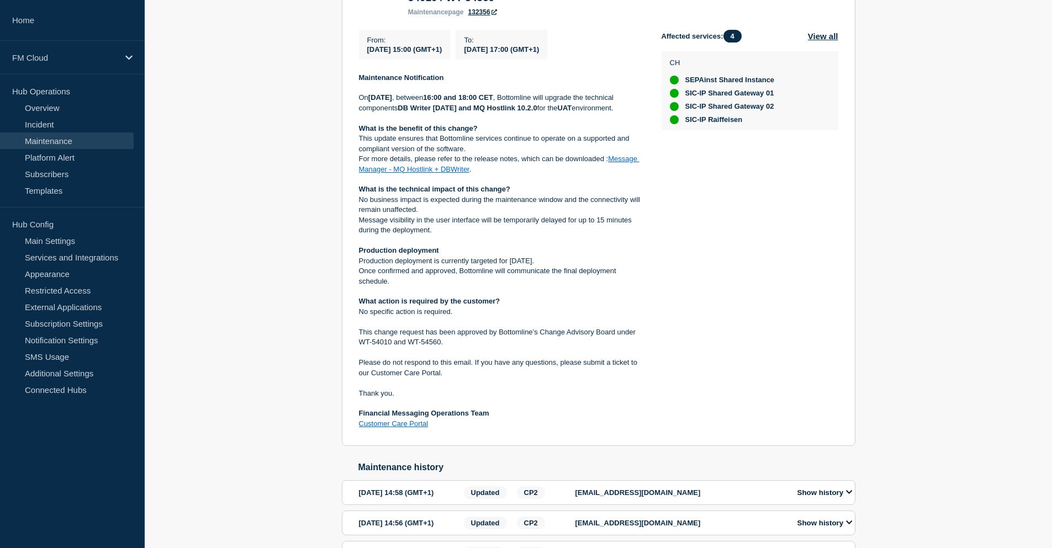
scroll to position [261, 0]
